Goal: Task Accomplishment & Management: Manage account settings

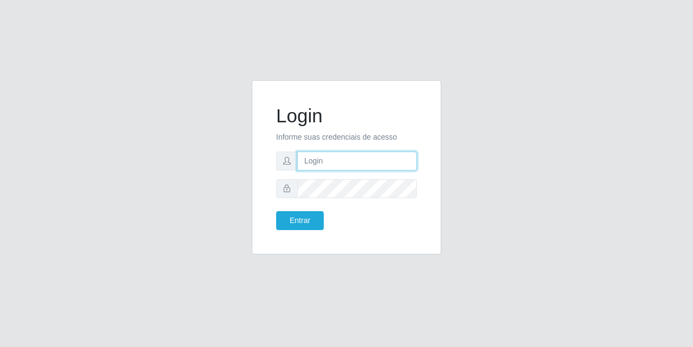
click at [321, 170] on input "text" at bounding box center [357, 161] width 120 height 19
type input "sidneybtst21@gmail.com"
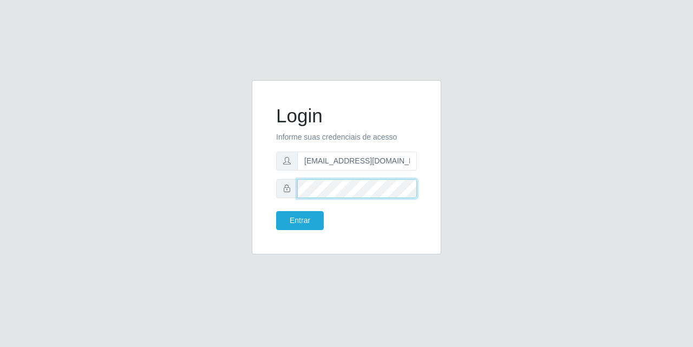
click at [276, 211] on button "Entrar" at bounding box center [300, 220] width 48 height 19
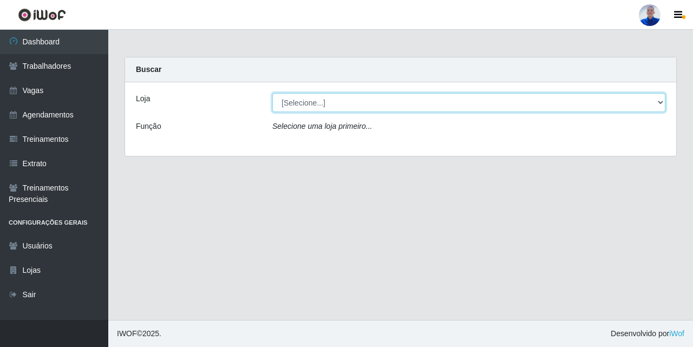
click at [314, 98] on select "[Selecione...] Supermercado São Sebastião - Unidade Camalaú" at bounding box center [468, 102] width 393 height 19
select select "165"
click at [272, 93] on select "[Selecione...] Supermercado São Sebastião - Unidade Camalaú" at bounding box center [468, 102] width 393 height 19
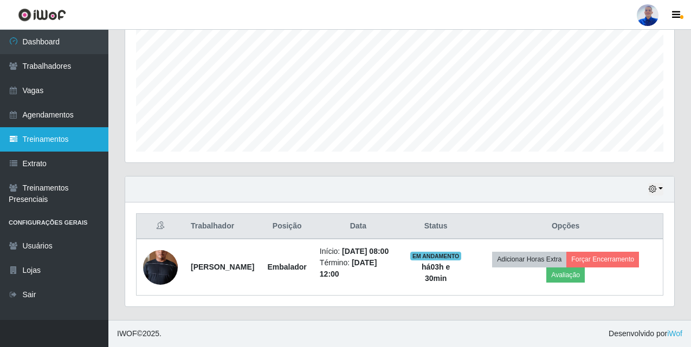
scroll to position [85, 0]
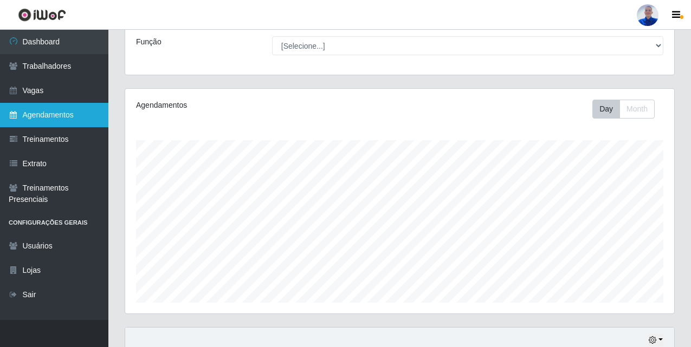
click at [78, 112] on link "Agendamentos" at bounding box center [54, 115] width 108 height 24
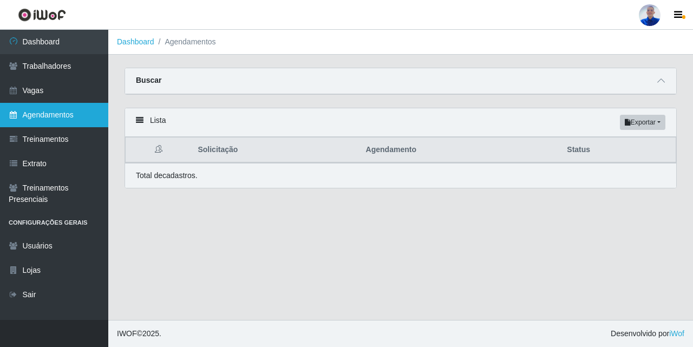
click at [78, 112] on link "Agendamentos" at bounding box center [54, 115] width 108 height 24
click at [661, 85] on icon at bounding box center [662, 81] width 8 height 8
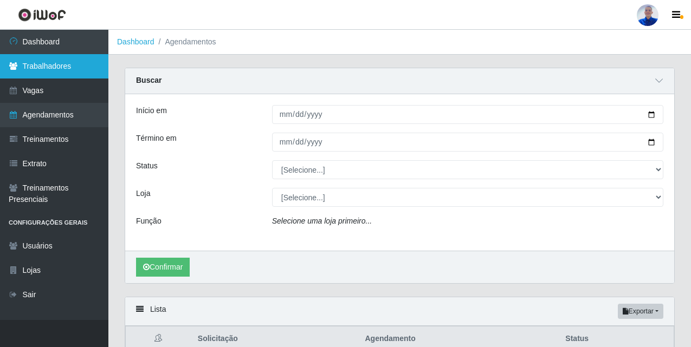
click at [57, 69] on link "Trabalhadores" at bounding box center [54, 66] width 108 height 24
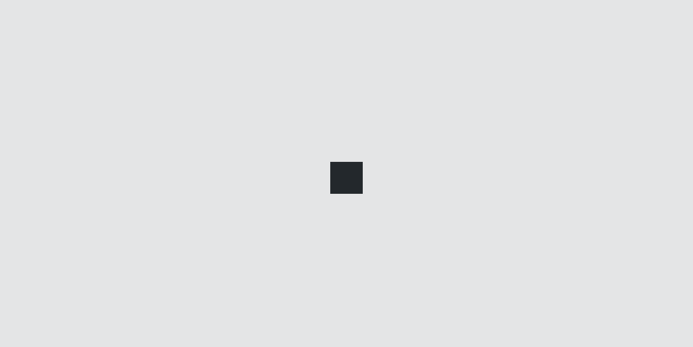
click at [57, 69] on link "Trabalhadores" at bounding box center [54, 66] width 108 height 24
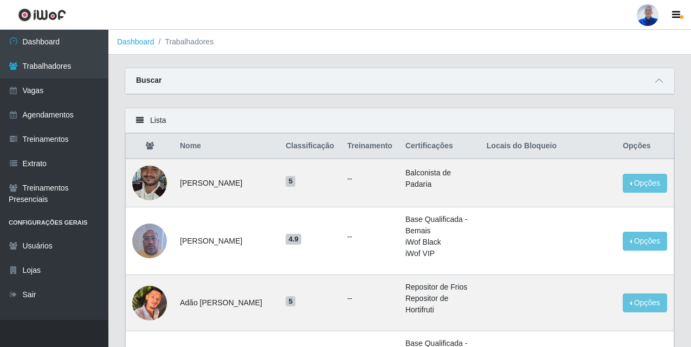
click at [349, 76] on div "Buscar" at bounding box center [399, 81] width 549 height 26
click at [659, 81] on icon at bounding box center [659, 81] width 8 height 8
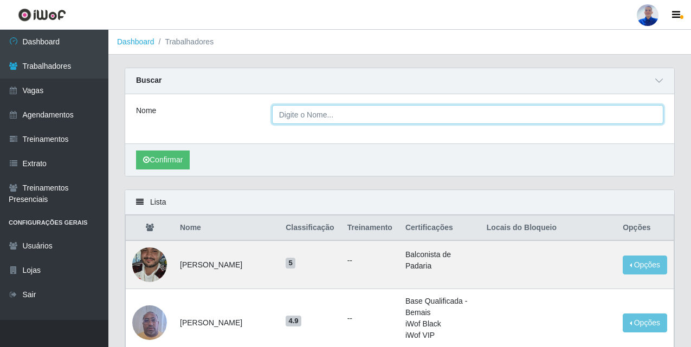
click at [463, 119] on input "Nome" at bounding box center [467, 114] width 391 height 19
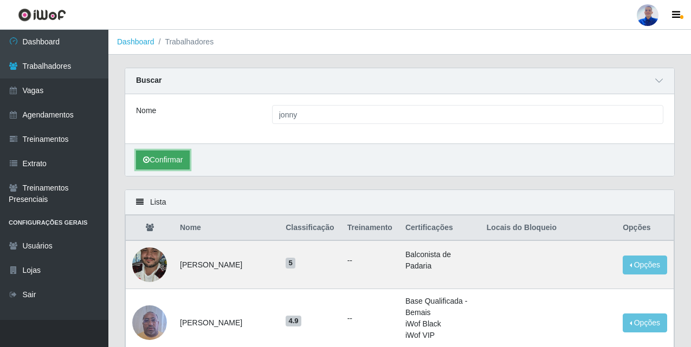
click at [154, 166] on button "Confirmar" at bounding box center [163, 160] width 54 height 19
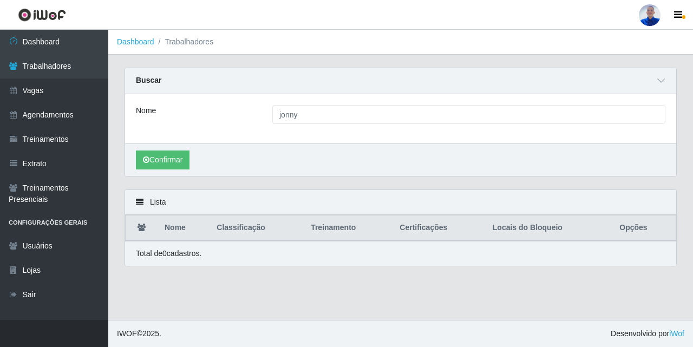
click at [395, 127] on div "Nome jonny" at bounding box center [400, 118] width 551 height 49
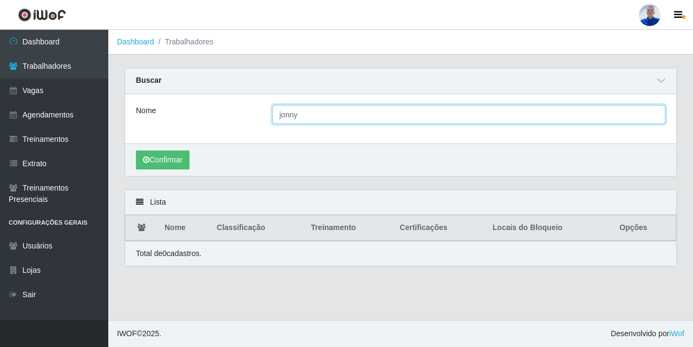
click at [389, 109] on input "jonny" at bounding box center [468, 114] width 393 height 19
click at [136, 151] on button "Confirmar" at bounding box center [163, 160] width 54 height 19
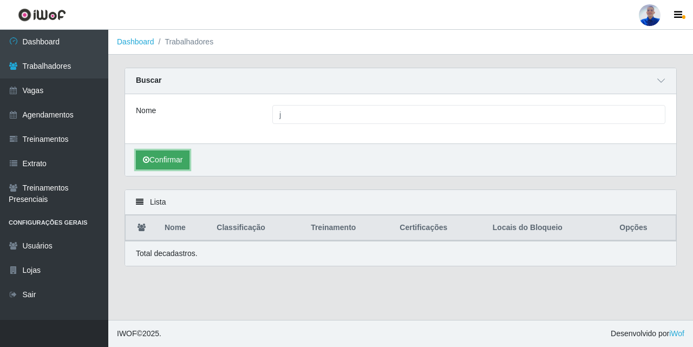
click at [153, 166] on button "Confirmar" at bounding box center [163, 160] width 54 height 19
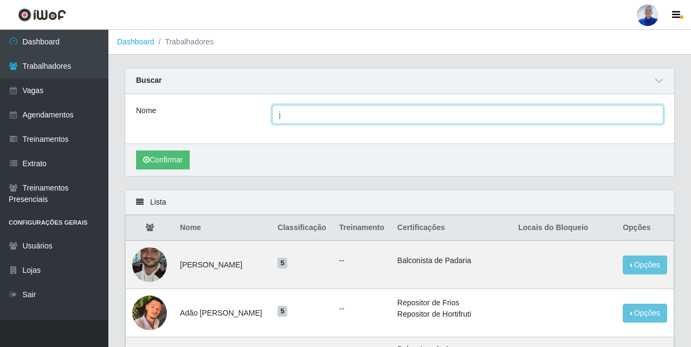
click at [301, 119] on input "j" at bounding box center [467, 114] width 391 height 19
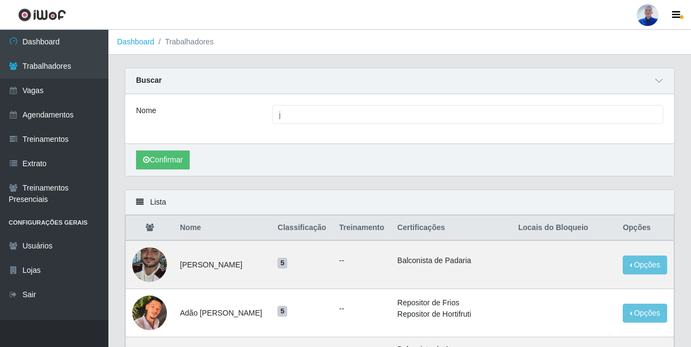
click at [278, 176] on div "Confirmar" at bounding box center [399, 160] width 549 height 33
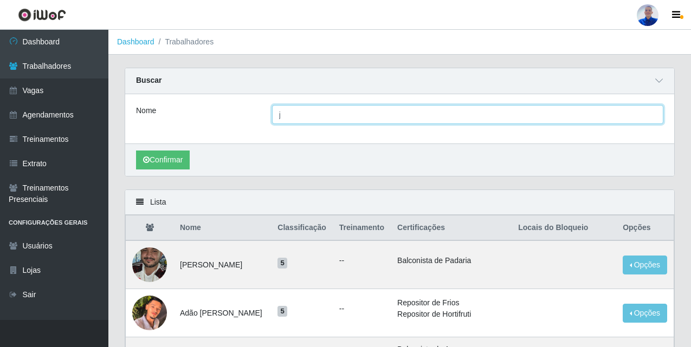
click at [304, 124] on input "j" at bounding box center [467, 114] width 391 height 19
click at [136, 151] on button "Confirmar" at bounding box center [163, 160] width 54 height 19
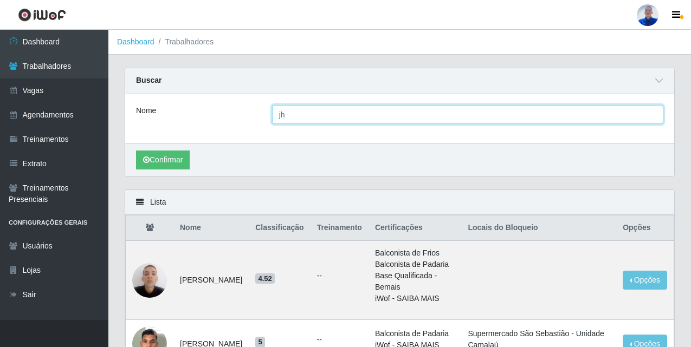
click at [295, 115] on input "jh" at bounding box center [467, 114] width 391 height 19
click at [136, 151] on button "Confirmar" at bounding box center [163, 160] width 54 height 19
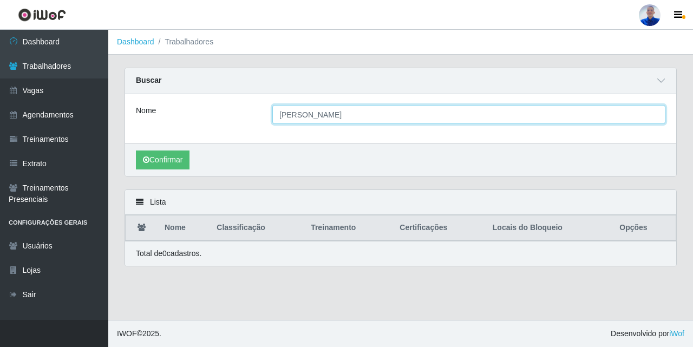
click at [297, 118] on input "joo" at bounding box center [468, 114] width 393 height 19
click at [136, 151] on button "Confirmar" at bounding box center [163, 160] width 54 height 19
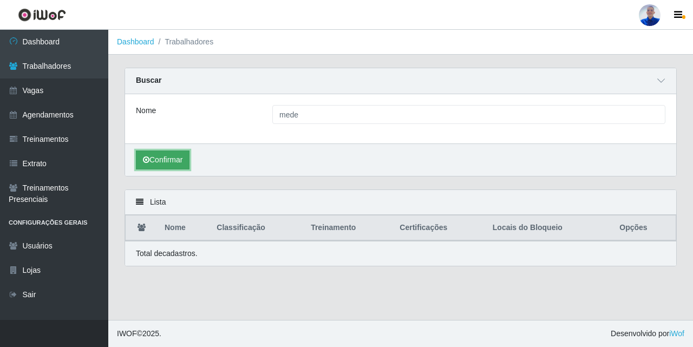
click at [144, 161] on icon "submit" at bounding box center [146, 160] width 7 height 8
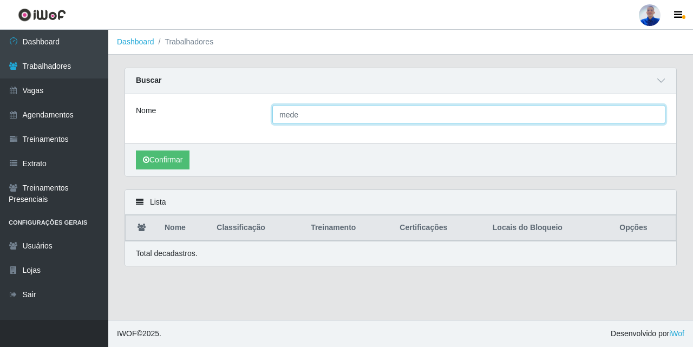
click at [303, 121] on input "mede" at bounding box center [468, 114] width 393 height 19
type input "j"
click at [136, 151] on button "Confirmar" at bounding box center [163, 160] width 54 height 19
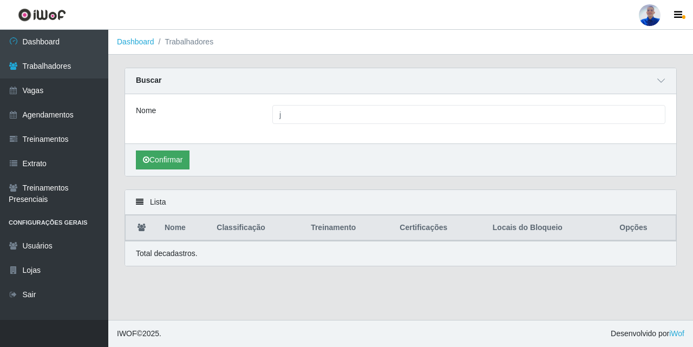
click at [143, 150] on div "Confirmar" at bounding box center [400, 160] width 551 height 33
click at [158, 165] on button "Confirmar" at bounding box center [163, 160] width 54 height 19
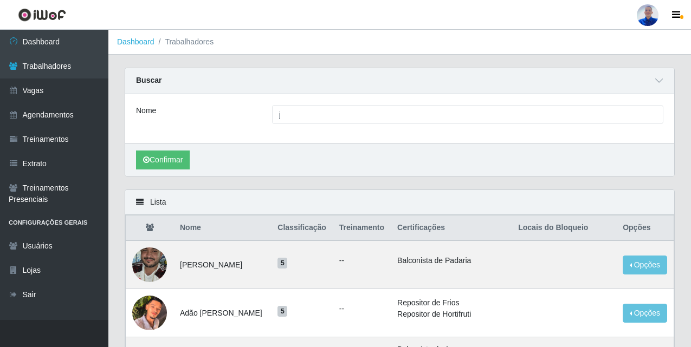
click at [180, 171] on div "Confirmar" at bounding box center [399, 160] width 549 height 33
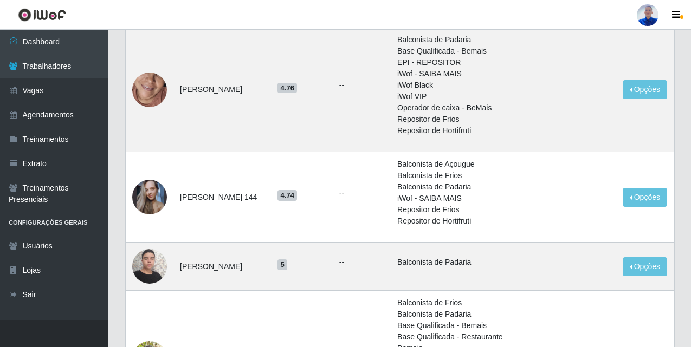
scroll to position [1234, 0]
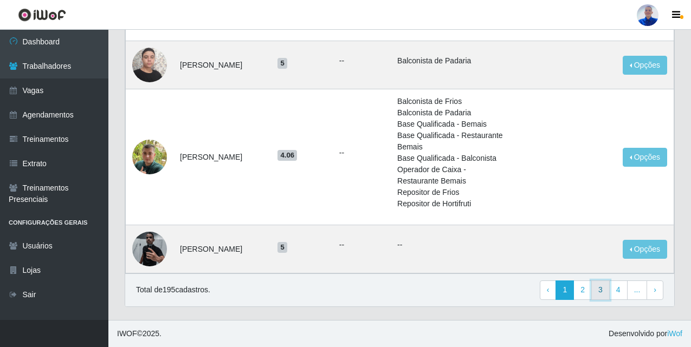
click at [605, 294] on link "3" at bounding box center [600, 291] width 18 height 20
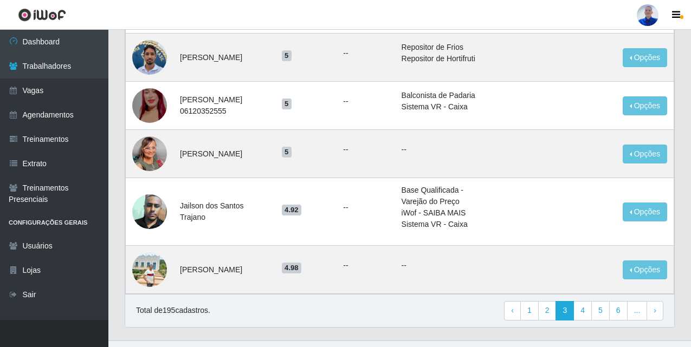
scroll to position [660, 0]
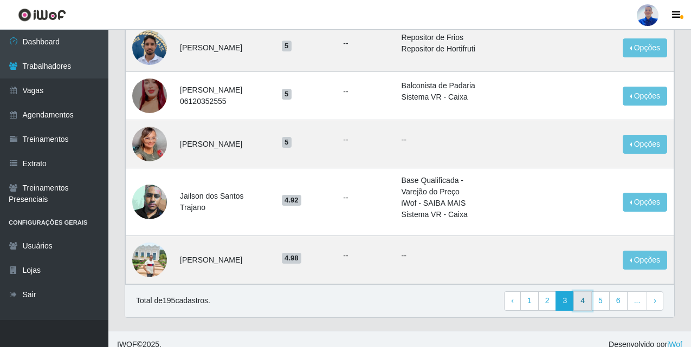
click at [592, 291] on link "4" at bounding box center [582, 301] width 18 height 20
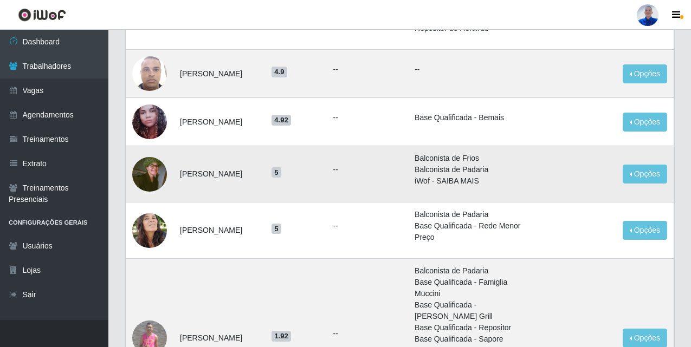
scroll to position [1177, 0]
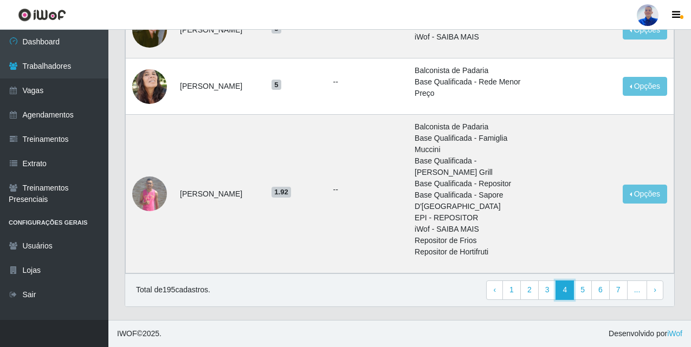
click at [571, 288] on link "4" at bounding box center [564, 291] width 18 height 20
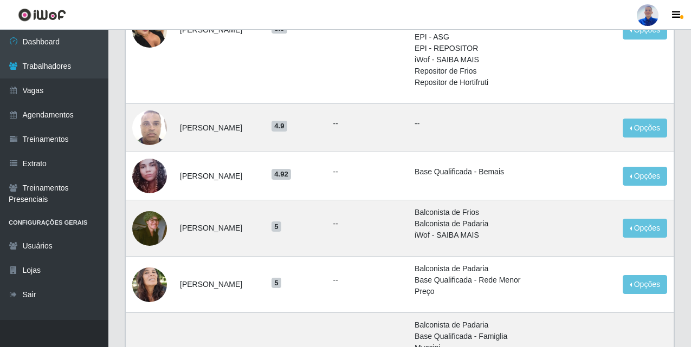
scroll to position [1177, 0]
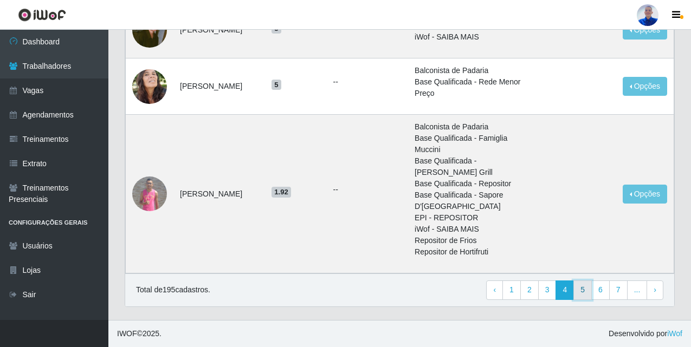
click at [585, 289] on link "5" at bounding box center [582, 291] width 18 height 20
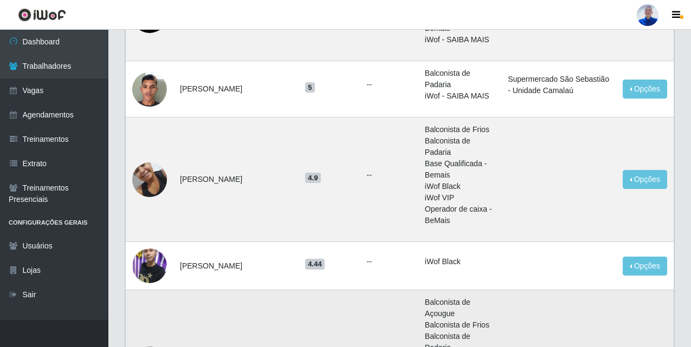
scroll to position [928, 0]
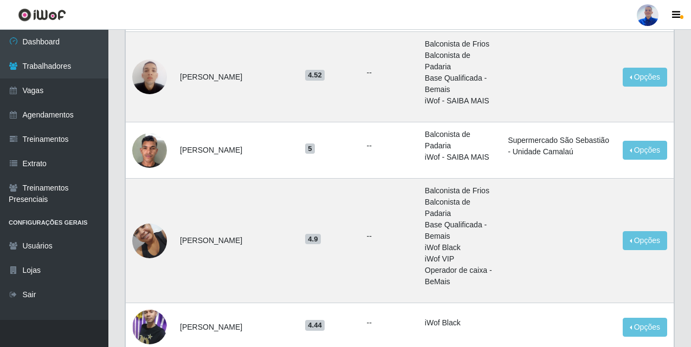
scroll to position [928, 0]
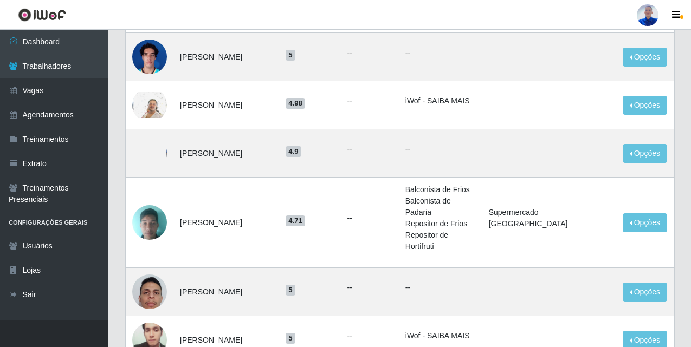
scroll to position [704, 0]
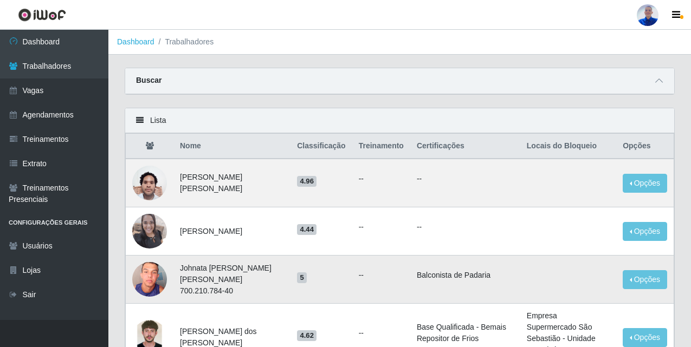
scroll to position [54, 0]
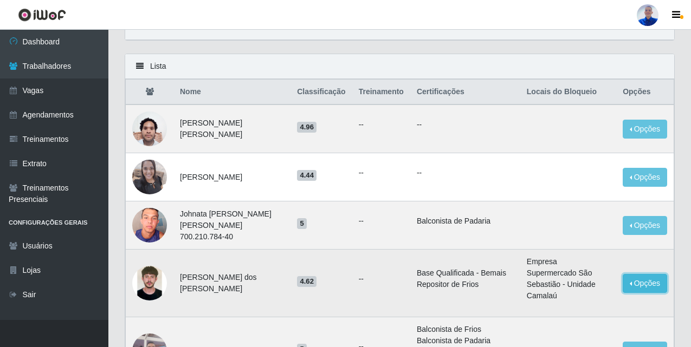
click at [632, 282] on button "Opções" at bounding box center [644, 283] width 44 height 19
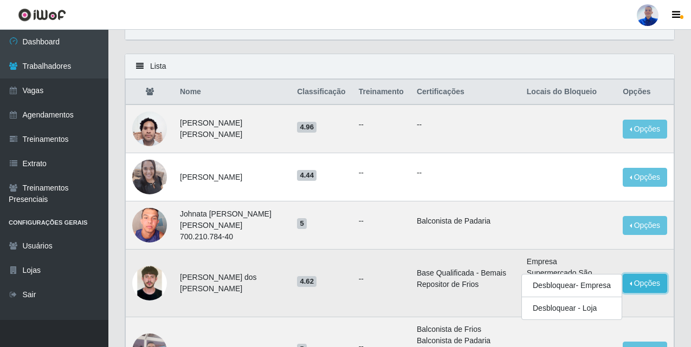
click at [632, 282] on button "Opções" at bounding box center [644, 283] width 44 height 19
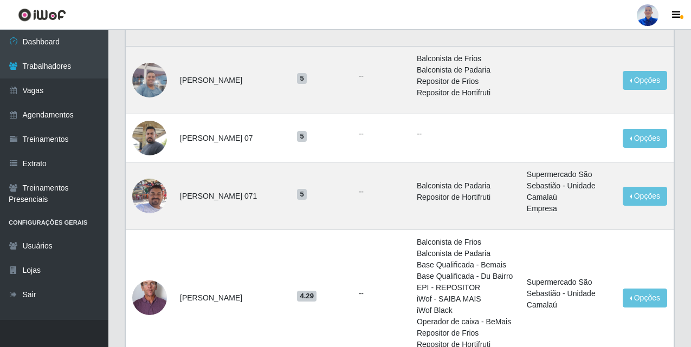
scroll to position [488, 0]
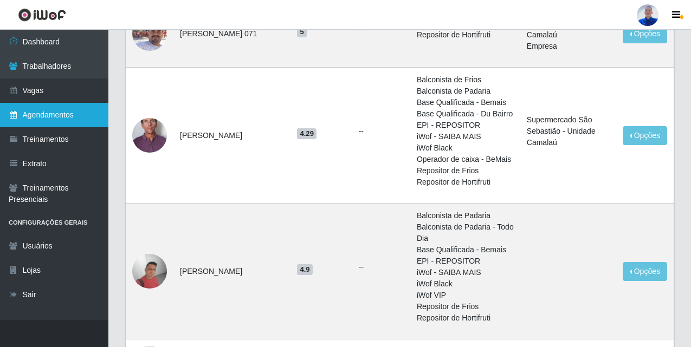
click at [29, 122] on link "Agendamentos" at bounding box center [54, 115] width 108 height 24
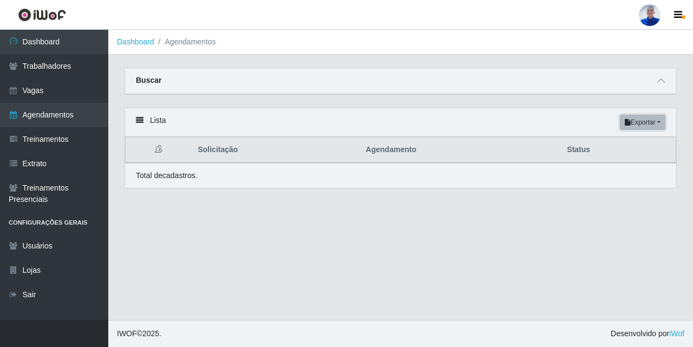
click at [654, 129] on button "Exportar" at bounding box center [643, 122] width 46 height 15
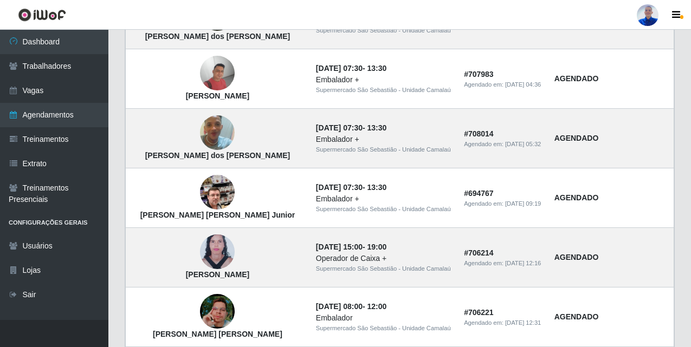
scroll to position [784, 0]
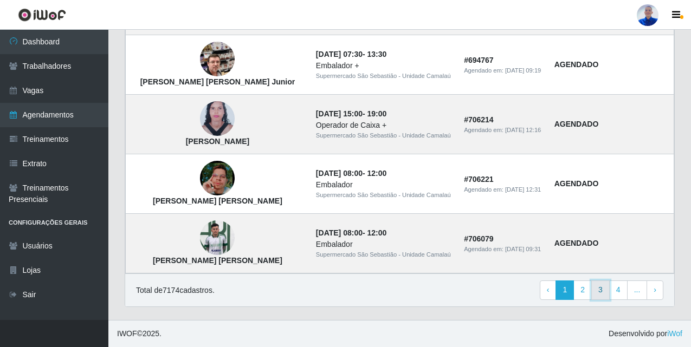
click at [608, 291] on link "3" at bounding box center [600, 291] width 18 height 20
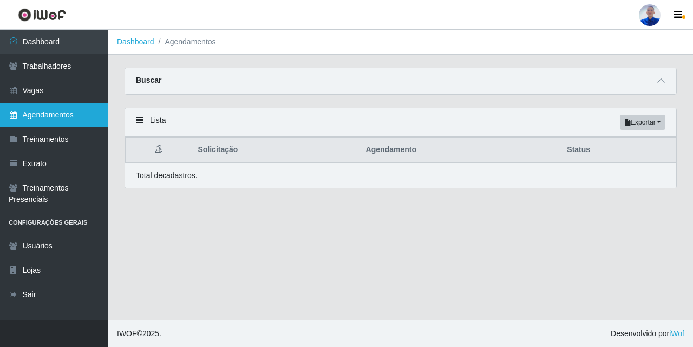
click at [43, 106] on link "Agendamentos" at bounding box center [54, 115] width 108 height 24
click at [137, 123] on icon at bounding box center [140, 120] width 8 height 8
click at [664, 88] on div "Buscar" at bounding box center [400, 81] width 551 height 26
click at [667, 82] on span at bounding box center [661, 81] width 13 height 12
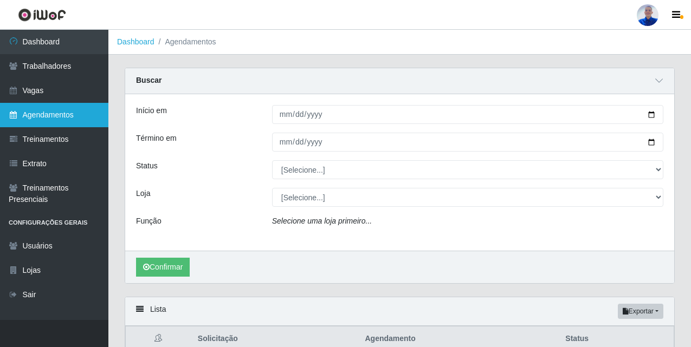
click at [35, 116] on link "Agendamentos" at bounding box center [54, 115] width 108 height 24
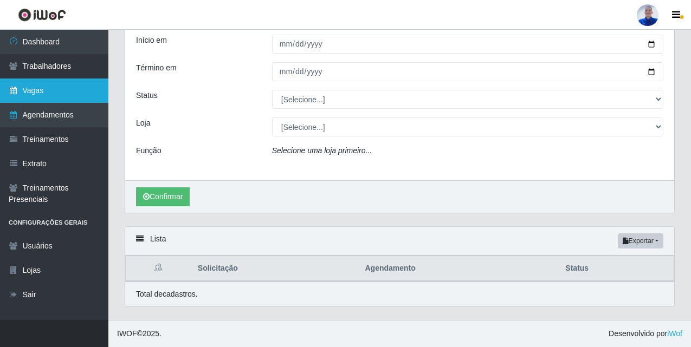
click at [76, 99] on link "Vagas" at bounding box center [54, 91] width 108 height 24
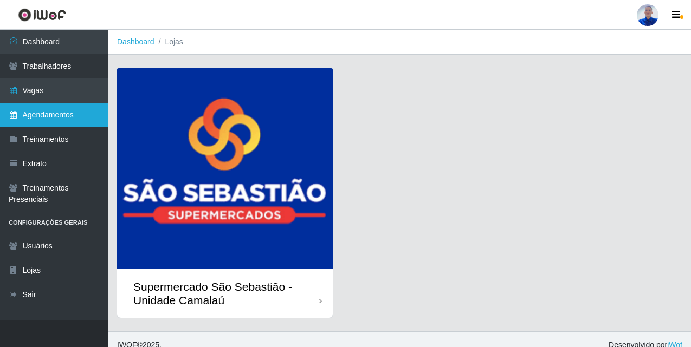
click at [76, 114] on link "Agendamentos" at bounding box center [54, 115] width 108 height 24
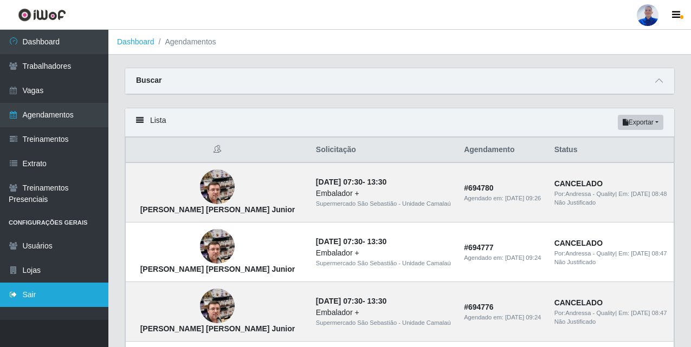
click at [60, 296] on link "Sair" at bounding box center [54, 295] width 108 height 24
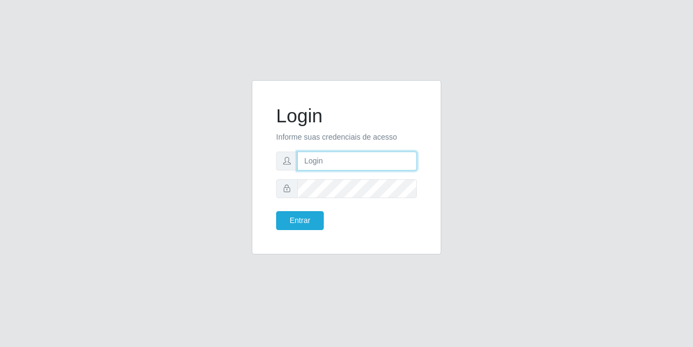
click at [316, 158] on input "text" at bounding box center [357, 161] width 120 height 19
type input "[EMAIL_ADDRESS][DOMAIN_NAME]"
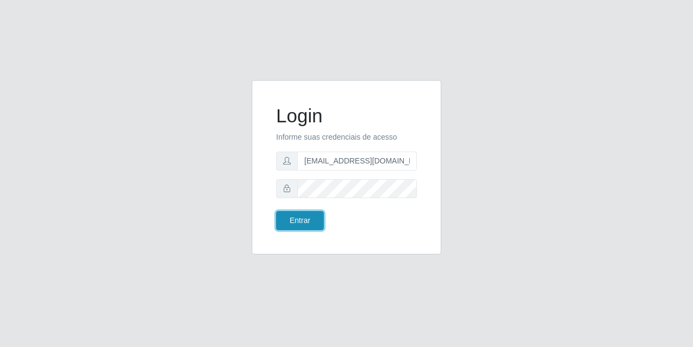
click at [307, 224] on button "Entrar" at bounding box center [300, 220] width 48 height 19
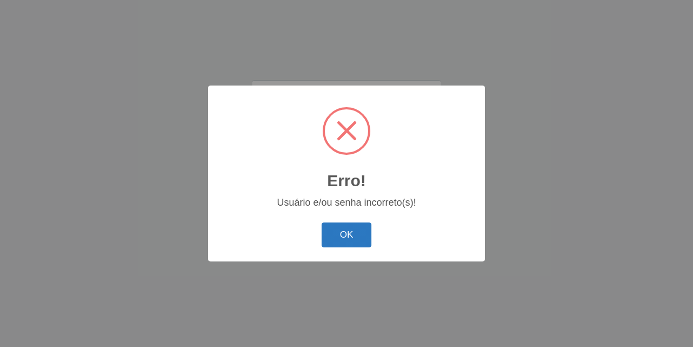
click at [347, 234] on button "OK" at bounding box center [347, 235] width 50 height 25
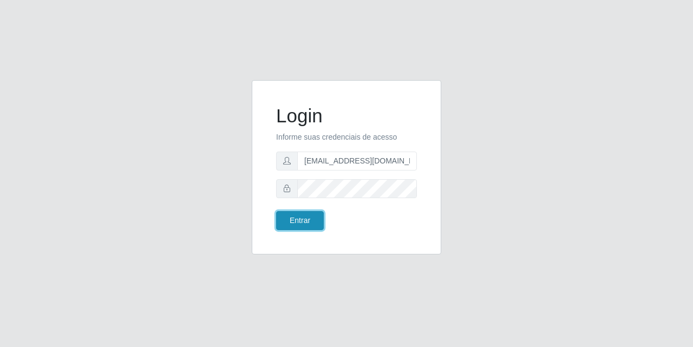
click at [308, 216] on button "Entrar" at bounding box center [300, 220] width 48 height 19
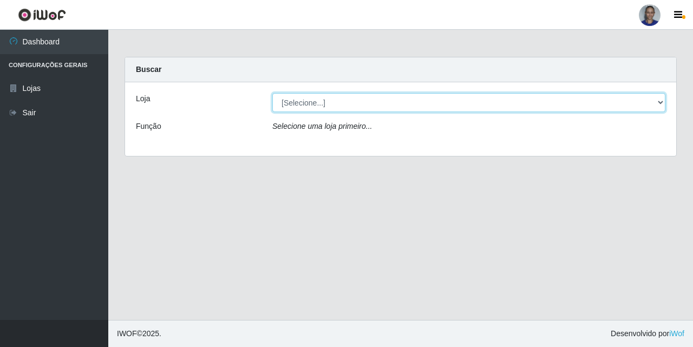
click at [656, 105] on select "[Selecione...] Supermercado [GEOGRAPHIC_DATA]" at bounding box center [468, 102] width 393 height 19
select select "165"
click at [272, 93] on select "[Selecione...] Supermercado [GEOGRAPHIC_DATA]" at bounding box center [468, 102] width 393 height 19
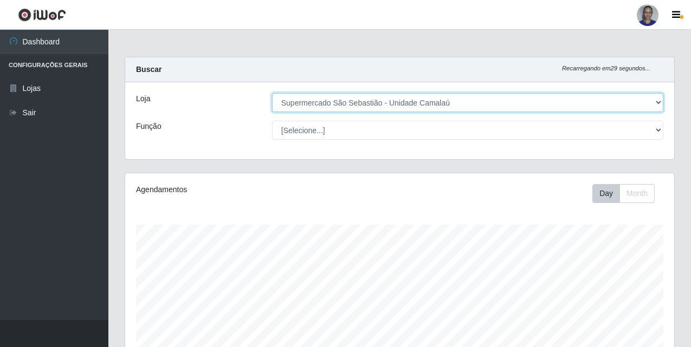
scroll to position [247, 0]
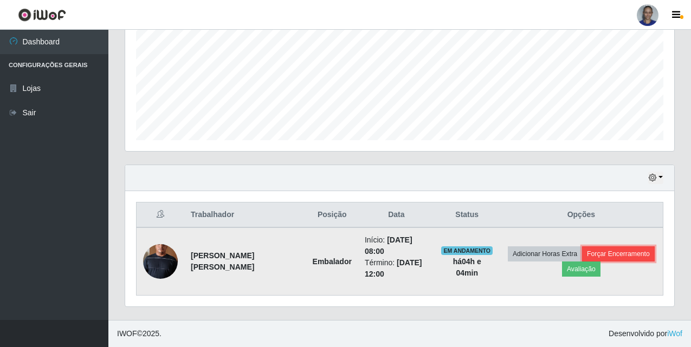
click at [638, 255] on button "Forçar Encerramento" at bounding box center [618, 253] width 73 height 15
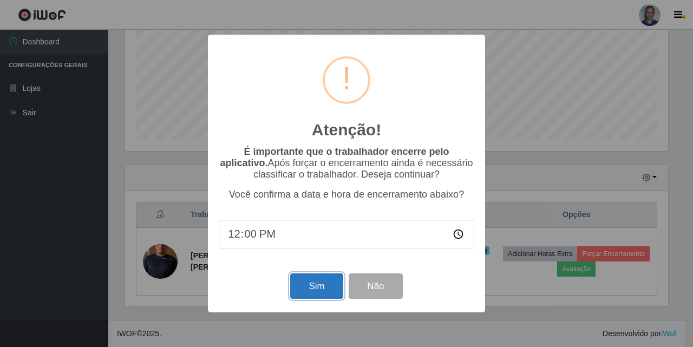
click at [300, 289] on button "Sim" at bounding box center [316, 286] width 53 height 25
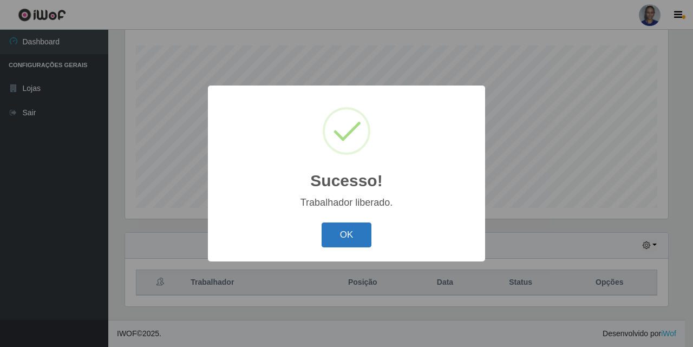
click at [354, 230] on button "OK" at bounding box center [347, 235] width 50 height 25
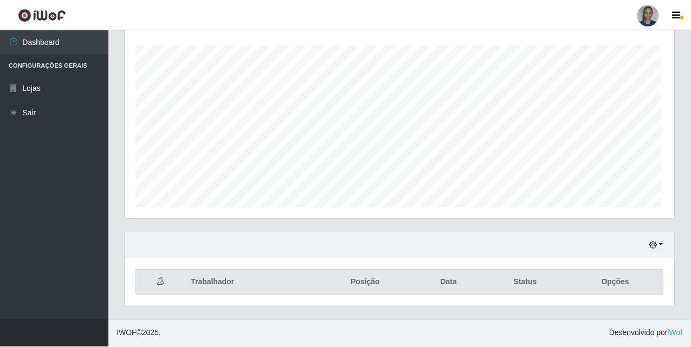
scroll to position [225, 549]
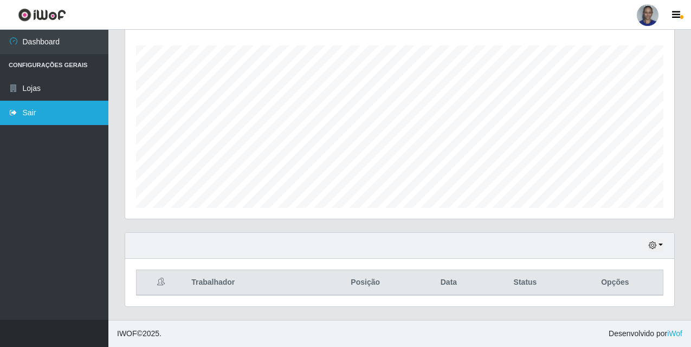
click at [76, 113] on link "Sair" at bounding box center [54, 113] width 108 height 24
